Goal: Entertainment & Leisure: Consume media (video, audio)

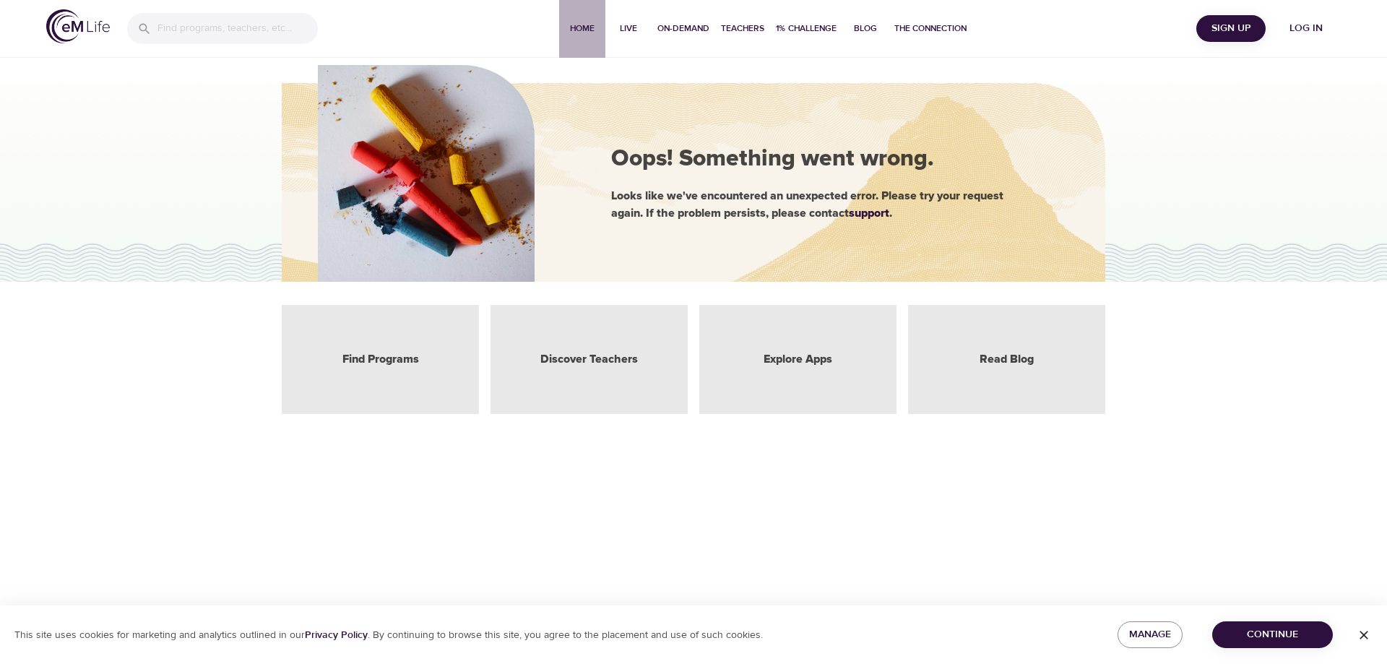
click at [579, 27] on span "Home" at bounding box center [582, 28] width 35 height 15
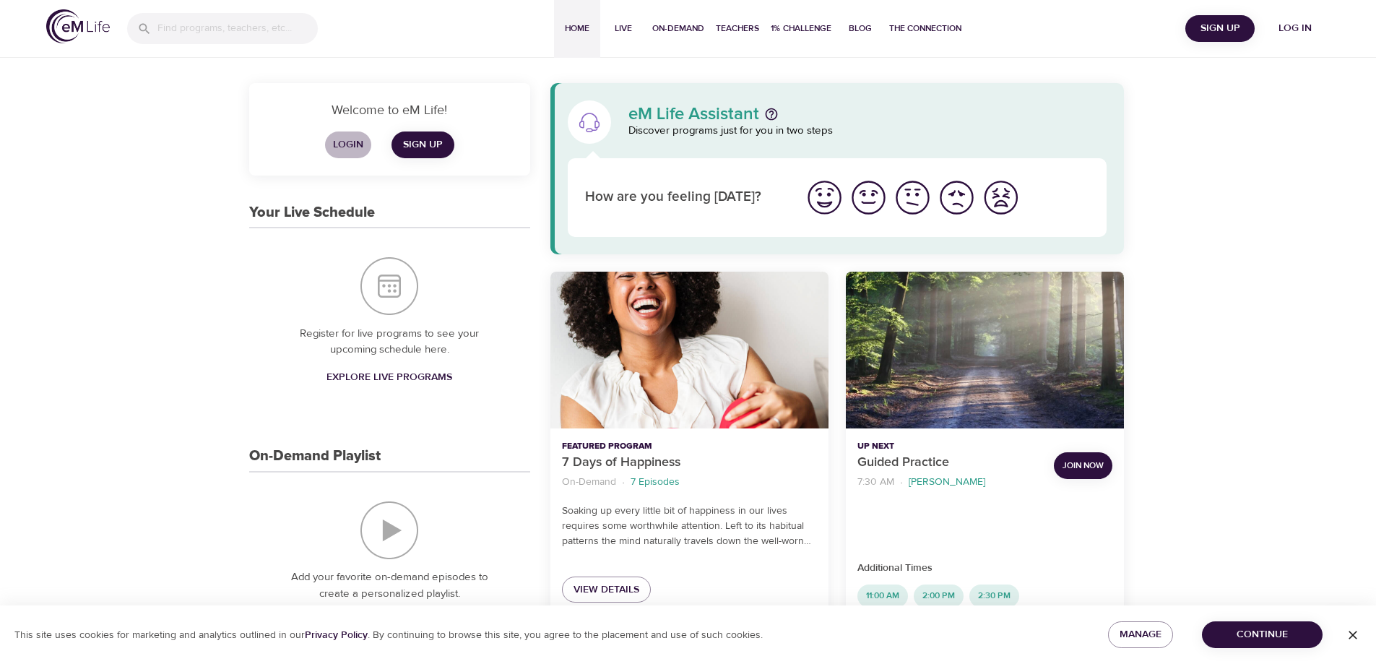
click at [349, 142] on span "Login" at bounding box center [348, 145] width 35 height 18
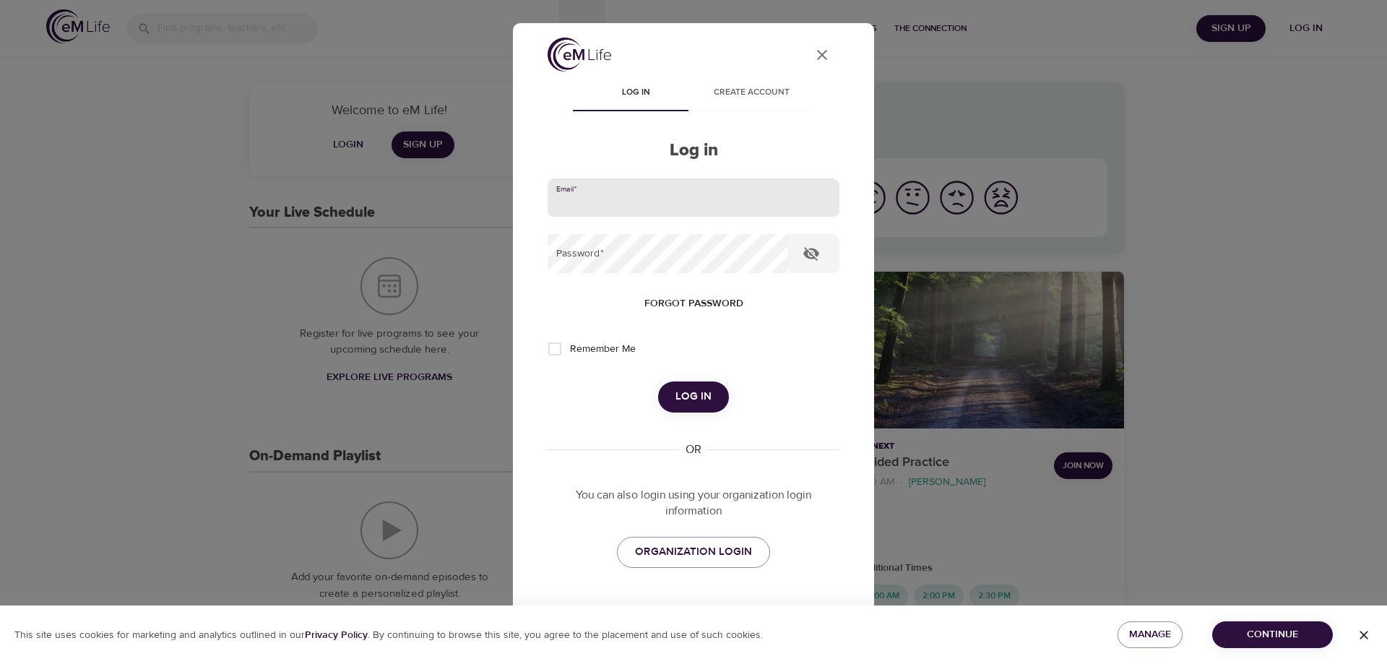
click at [613, 195] on input "email" at bounding box center [694, 197] width 292 height 39
type input "[EMAIL_ADDRESS][DOMAIN_NAME]"
click at [683, 399] on span "Log in" at bounding box center [694, 396] width 36 height 19
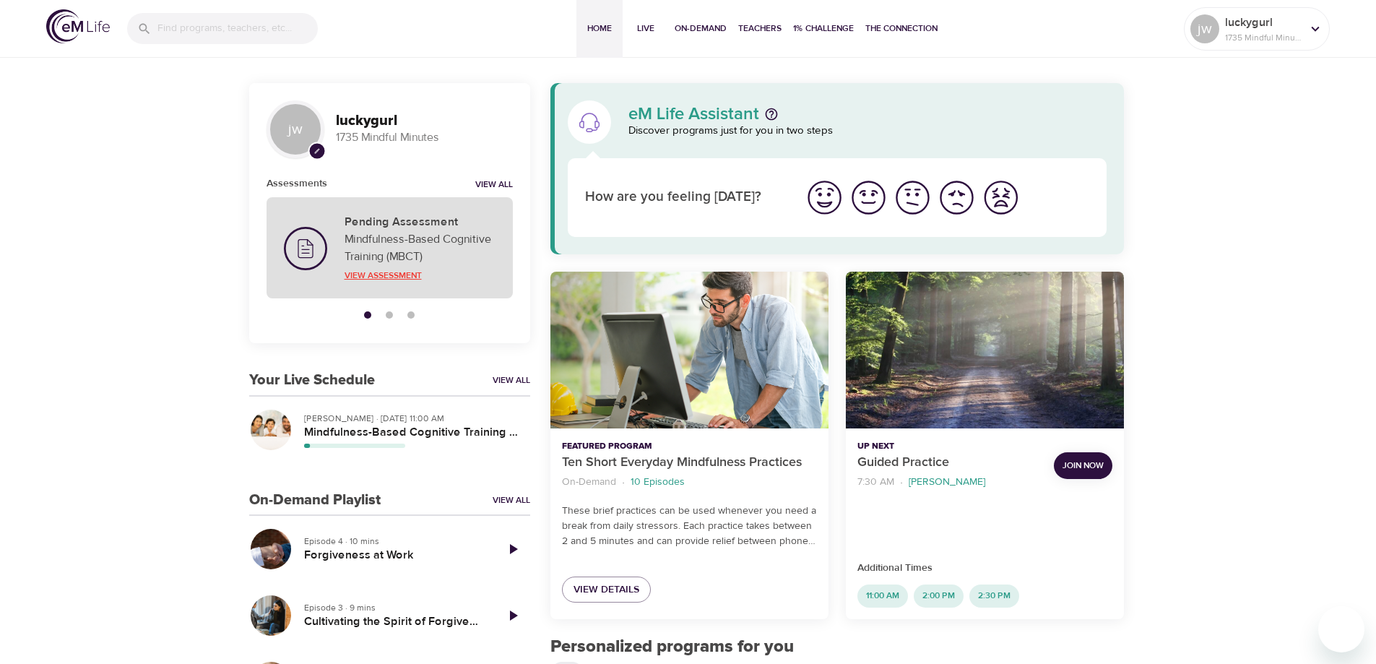
click at [379, 272] on p "View Assessment" at bounding box center [420, 275] width 151 height 13
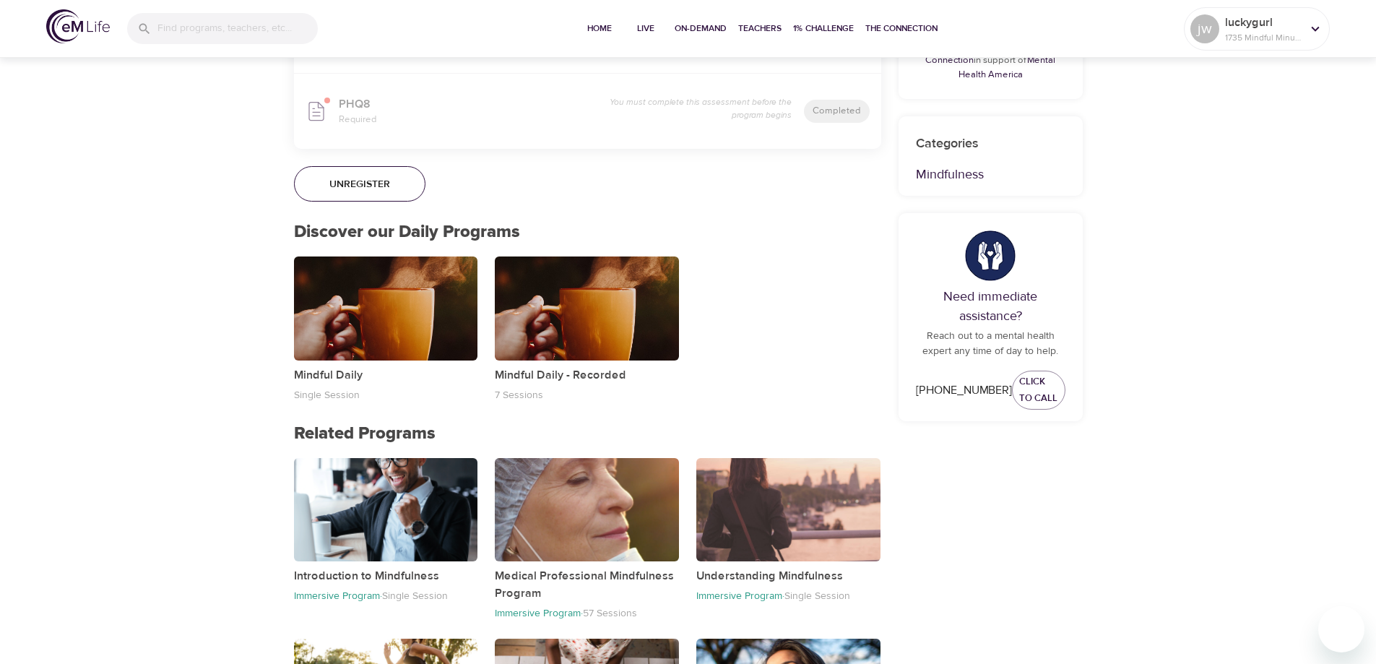
scroll to position [867, 0]
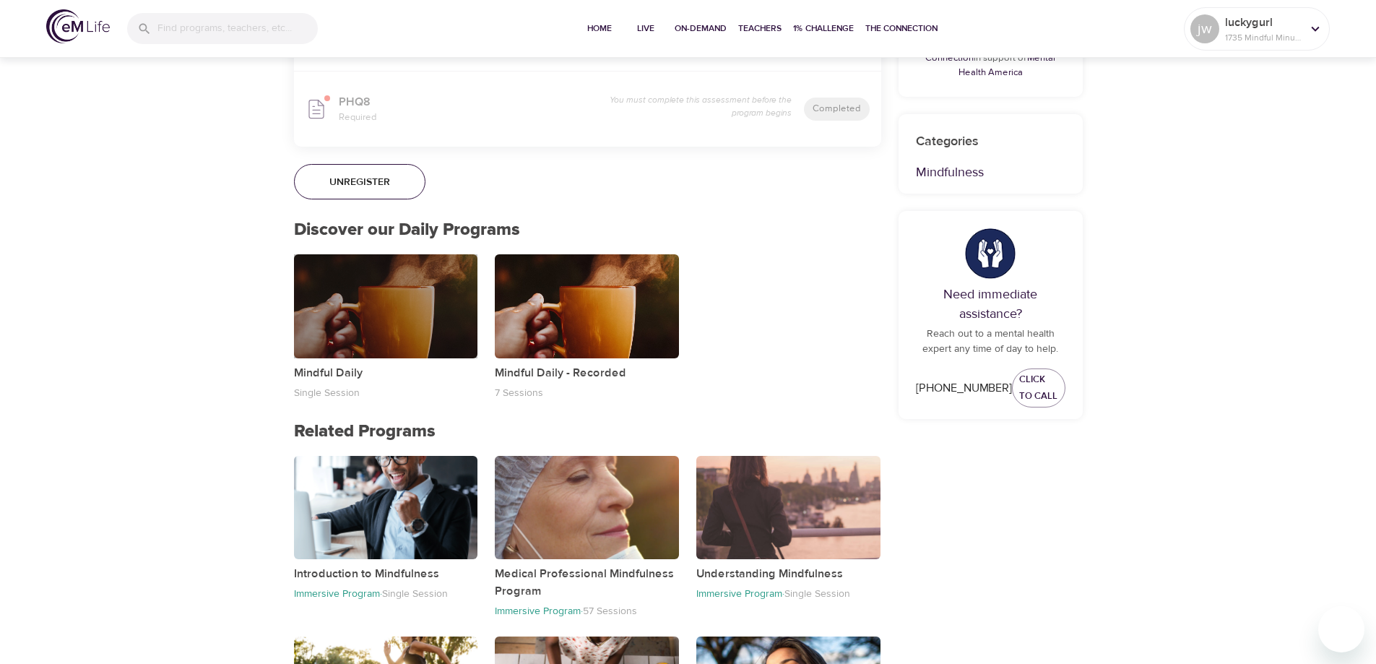
click at [382, 298] on div "button" at bounding box center [386, 305] width 184 height 103
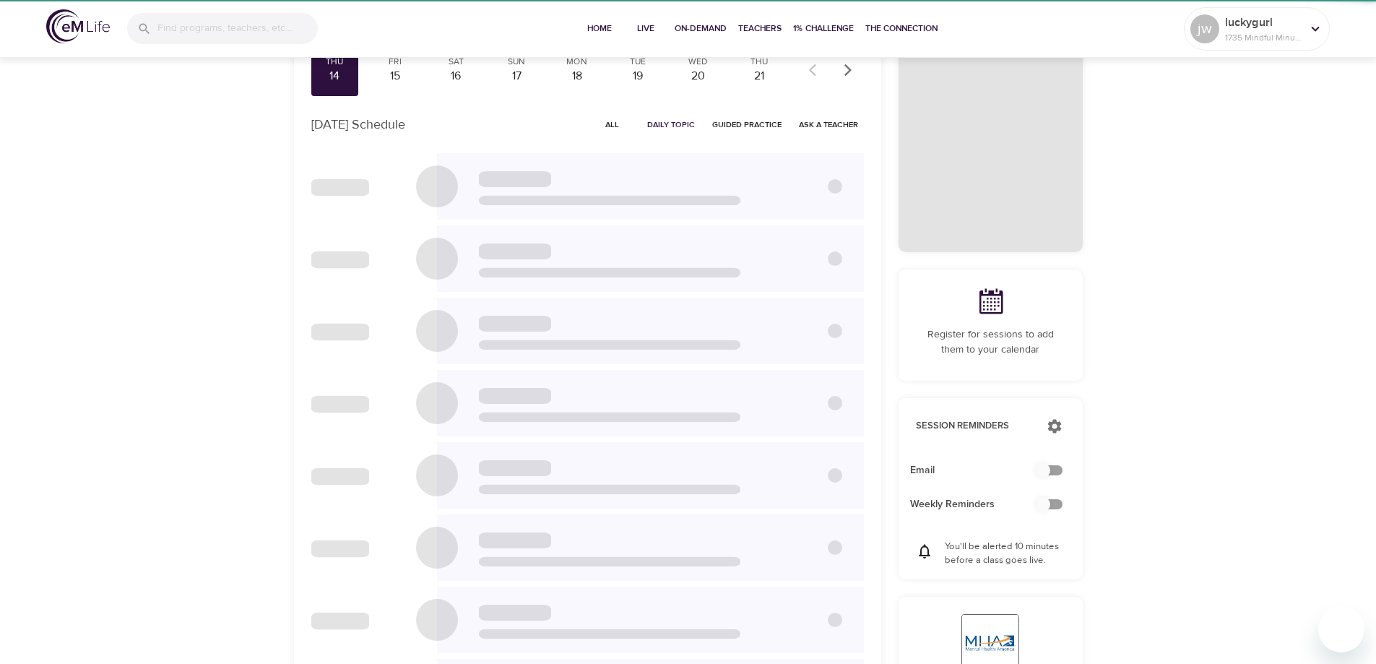
checkbox input "true"
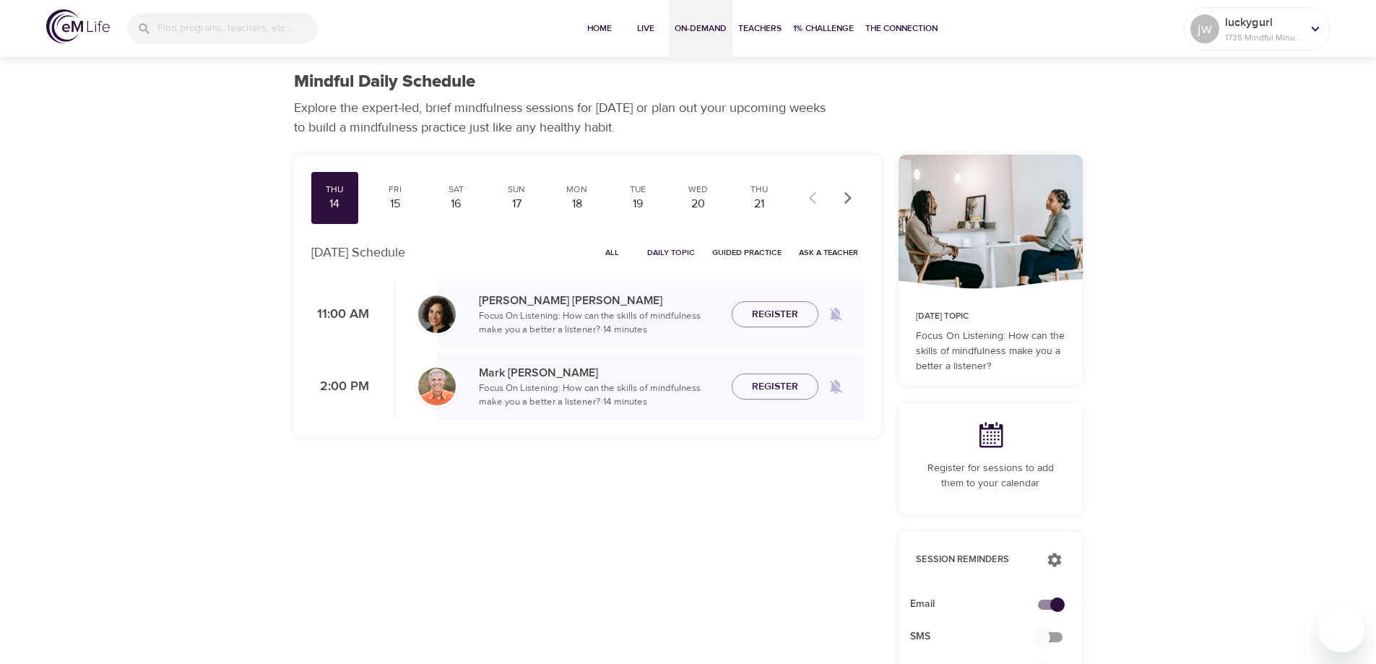
click at [709, 24] on span "On-Demand" at bounding box center [701, 28] width 52 height 15
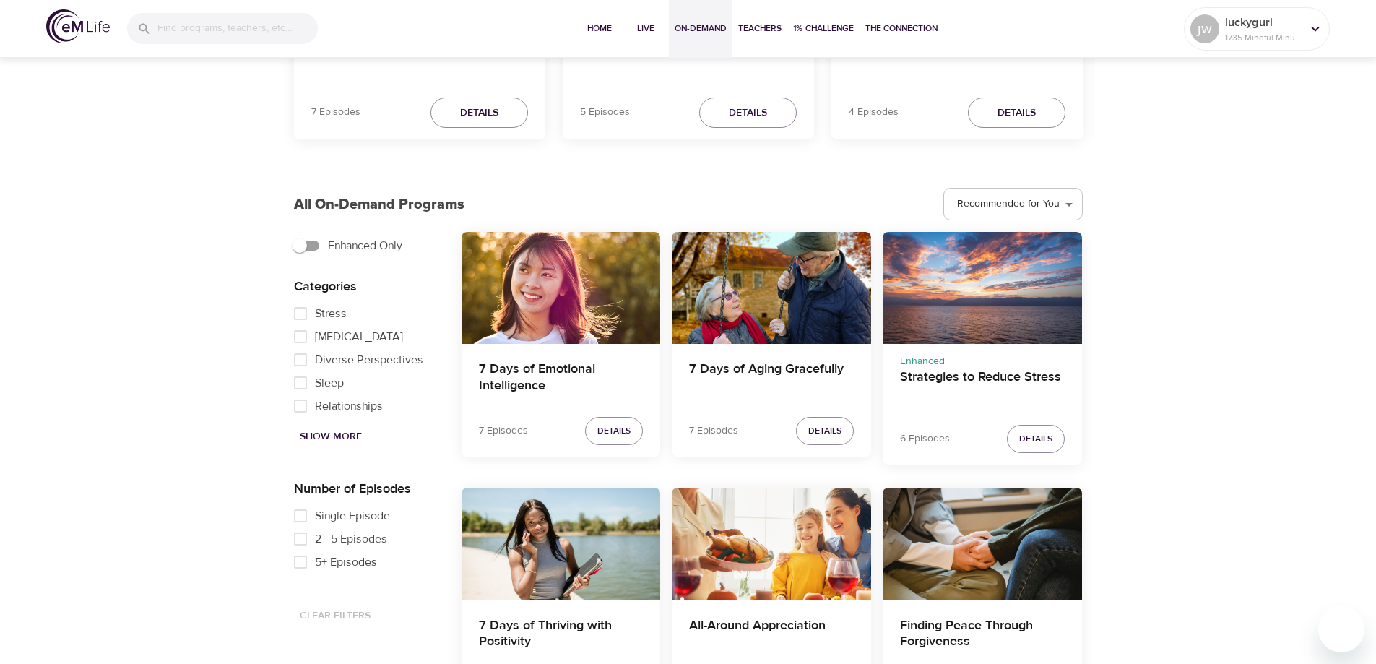
scroll to position [289, 0]
click at [1035, 438] on span "Details" at bounding box center [1035, 439] width 33 height 15
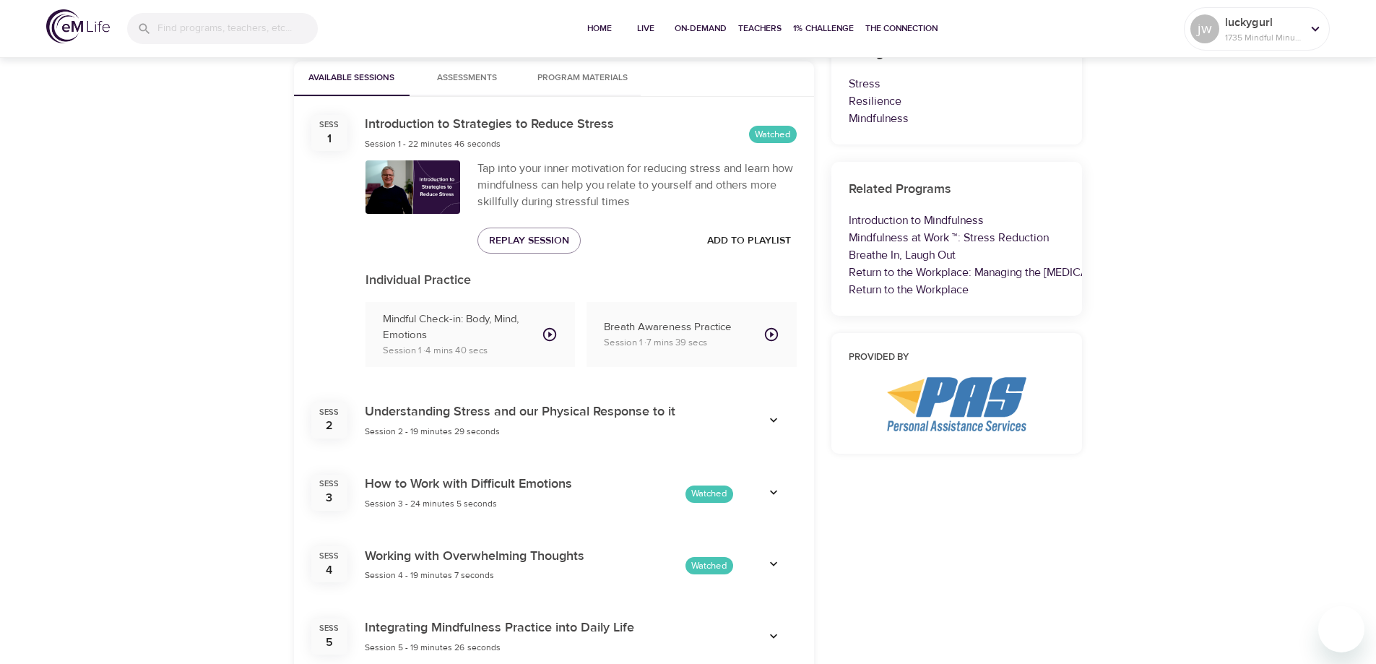
scroll to position [827, 0]
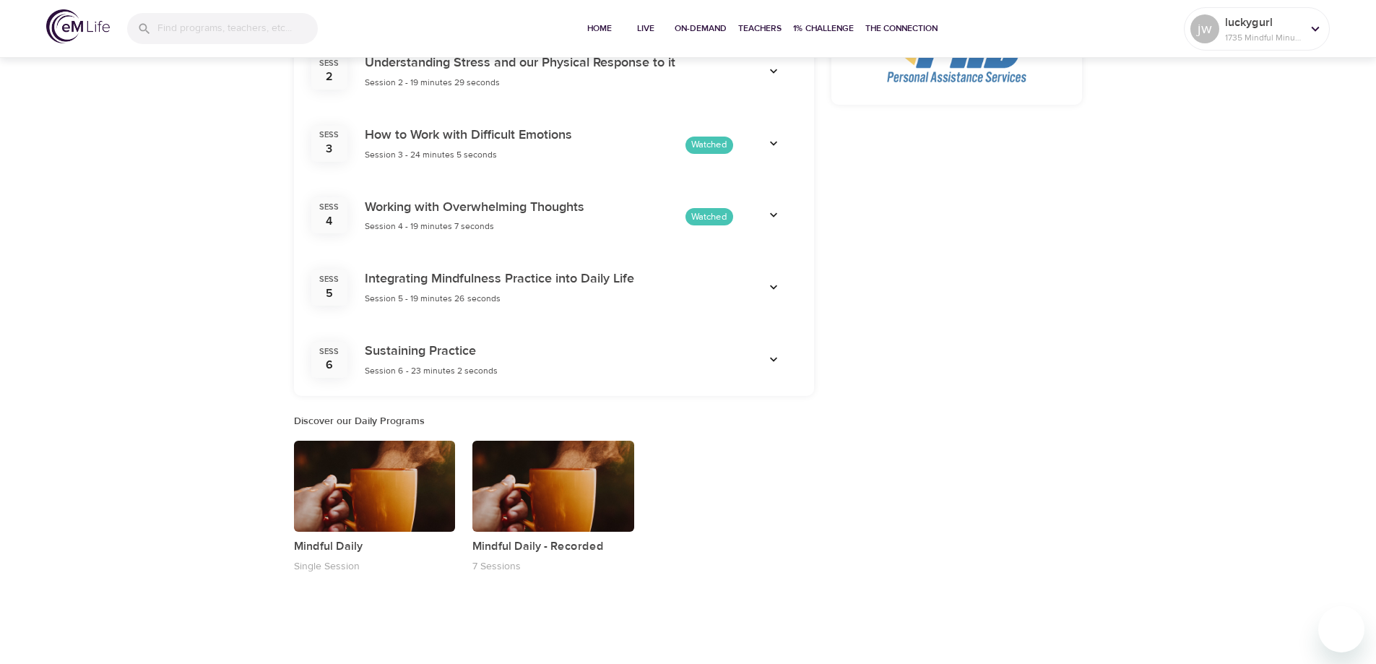
click at [392, 365] on span "Session 6 - 23 minutes 2 seconds" at bounding box center [431, 371] width 133 height 12
click at [393, 355] on h6 "Sustaining Practice" at bounding box center [431, 351] width 133 height 21
click at [396, 348] on h6 "Sustaining Practice" at bounding box center [431, 351] width 133 height 21
click at [777, 356] on icon "button" at bounding box center [774, 360] width 14 height 14
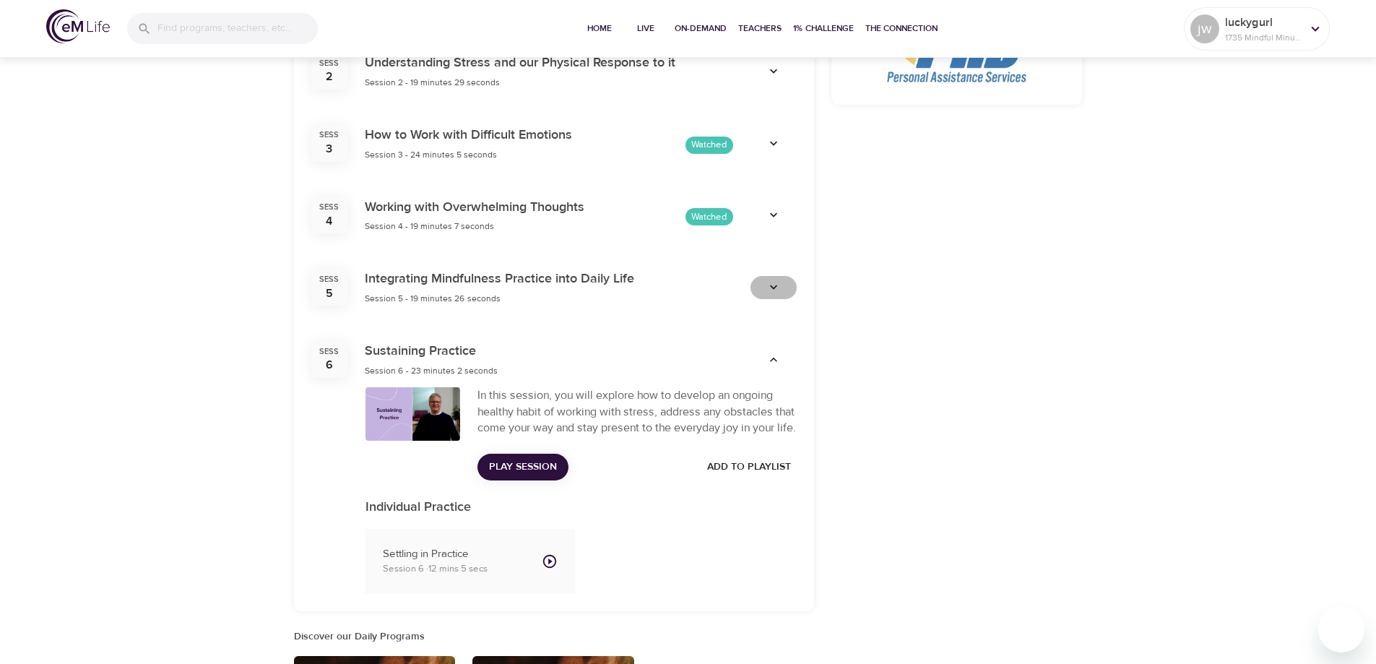
click at [771, 285] on icon "button" at bounding box center [773, 287] width 7 height 4
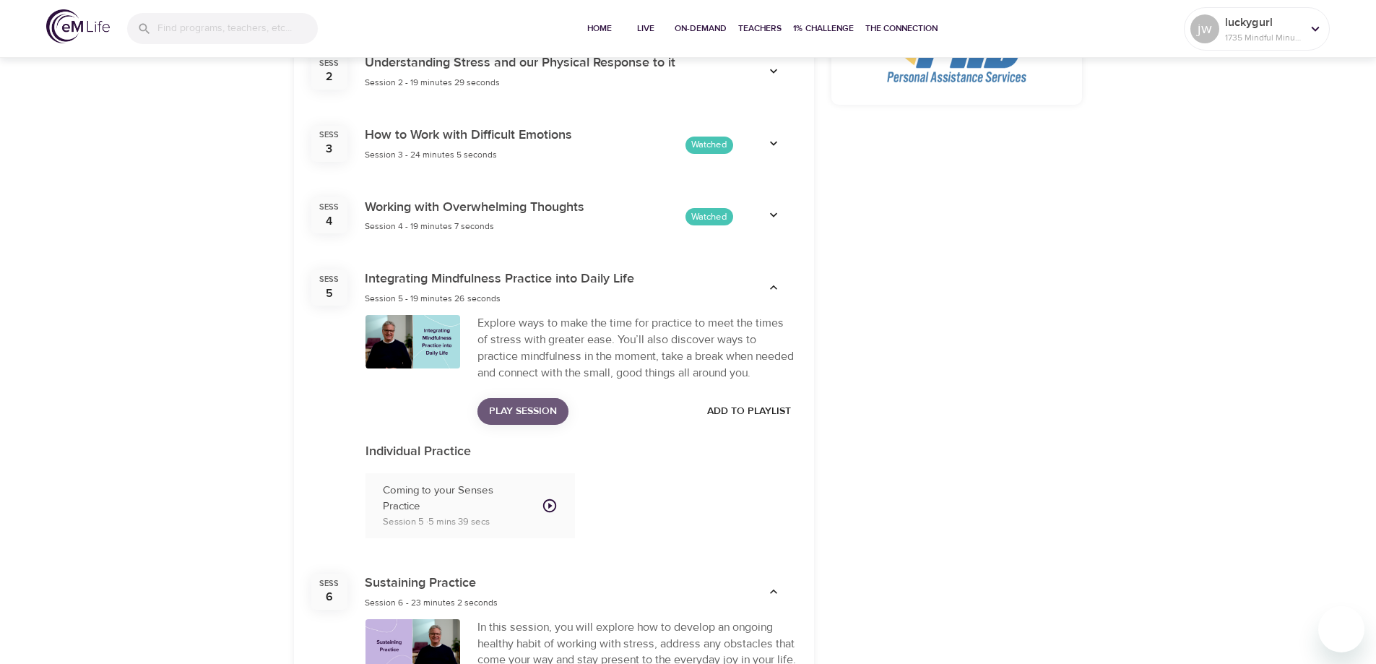
click at [519, 410] on span "Play Session" at bounding box center [523, 411] width 68 height 18
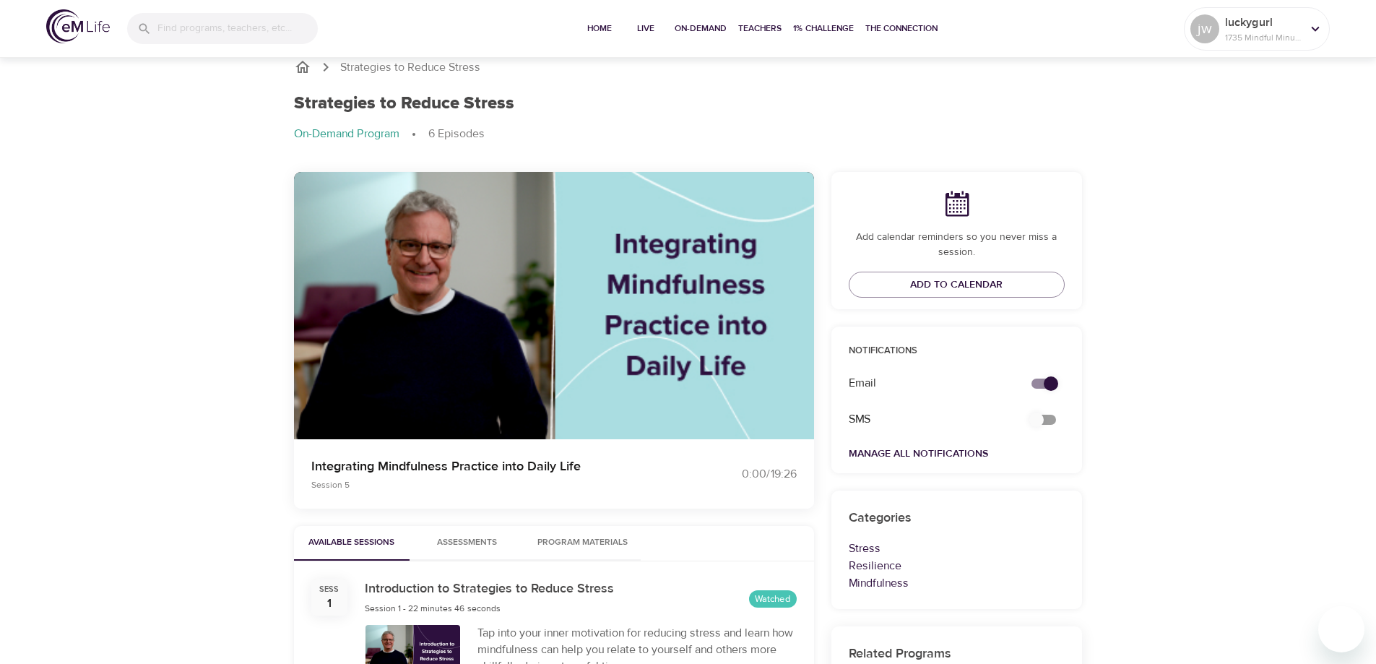
scroll to position [0, 0]
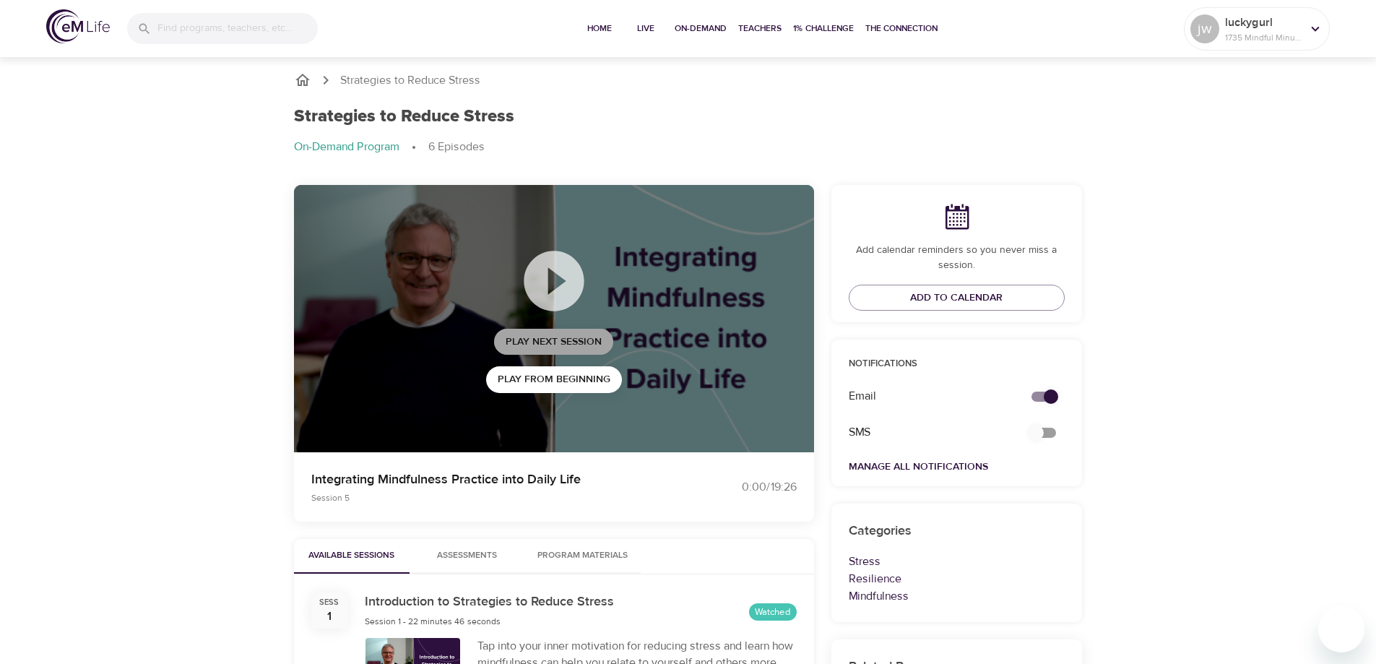
click at [561, 342] on span "Play Next Session" at bounding box center [554, 342] width 96 height 18
